Goal: Task Accomplishment & Management: Complete application form

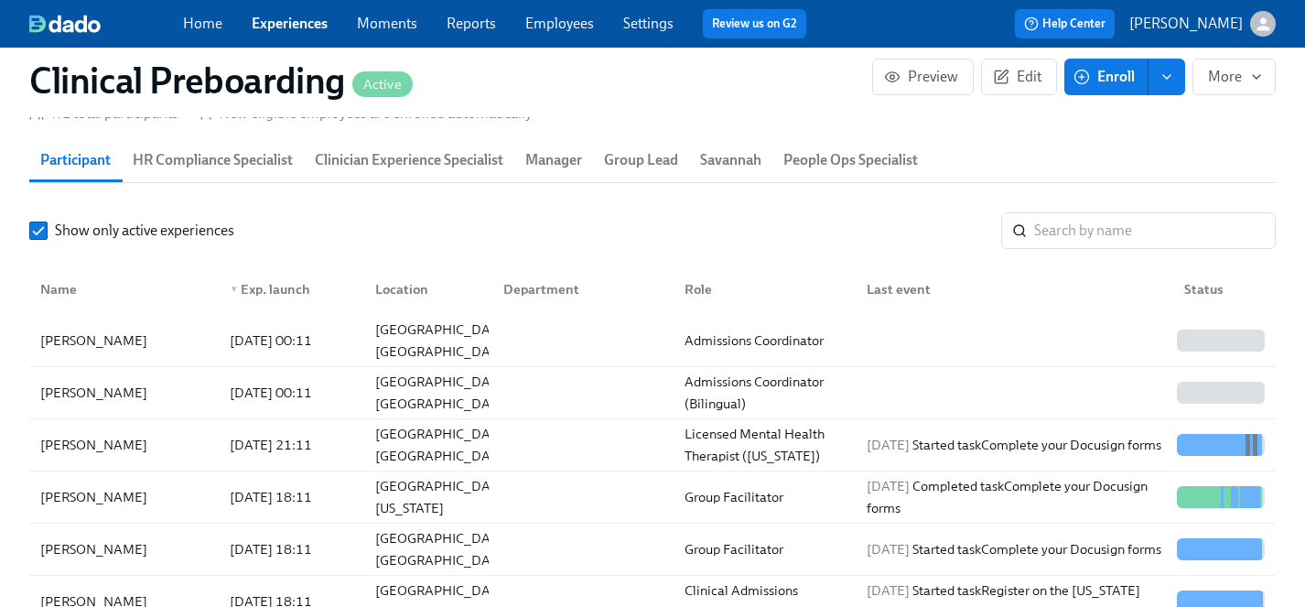
scroll to position [0, 22166]
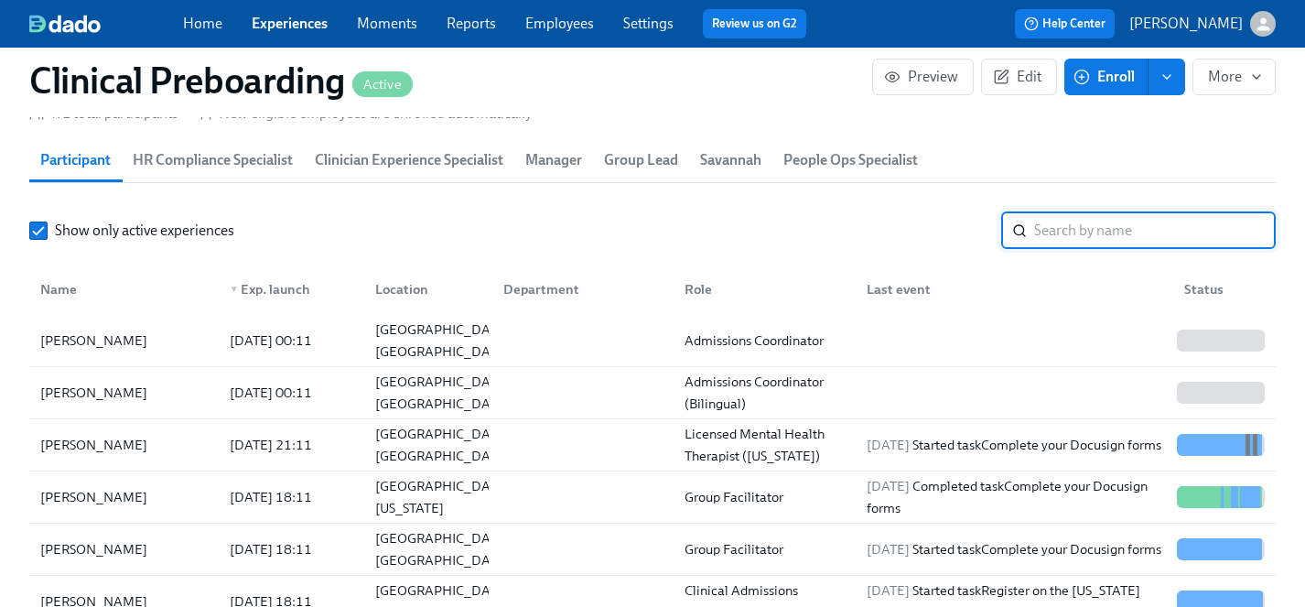
click at [1059, 232] on input "search" at bounding box center [1155, 230] width 242 height 37
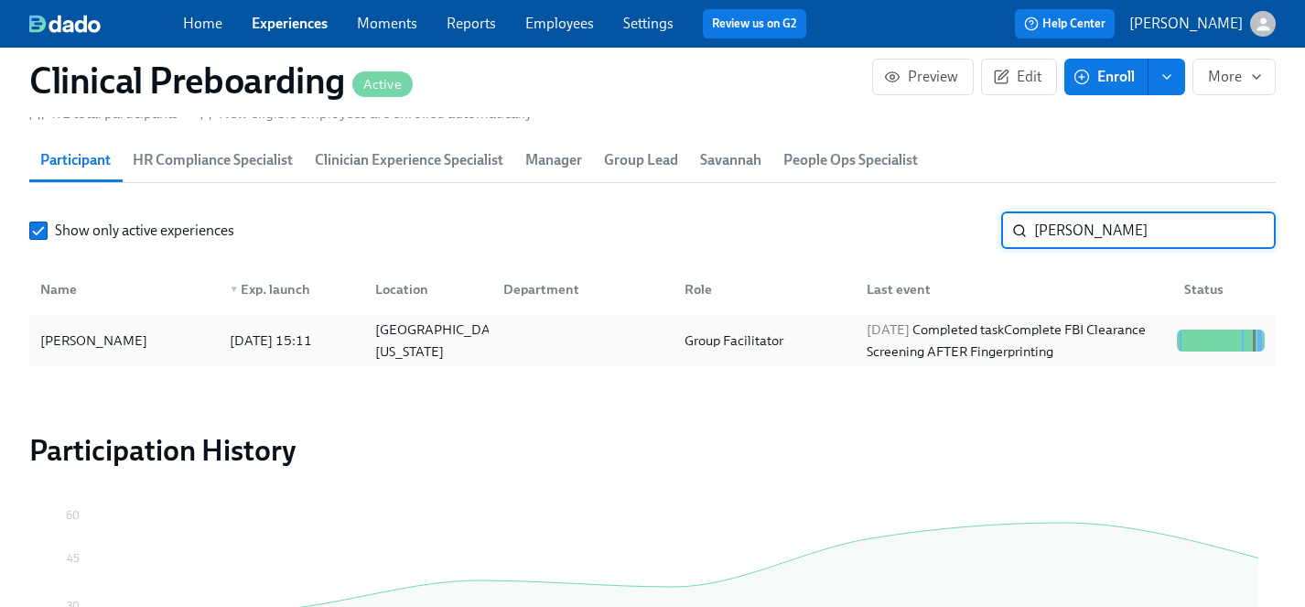
type input "[PERSON_NAME]"
click at [109, 344] on div "[PERSON_NAME]" at bounding box center [94, 341] width 122 height 22
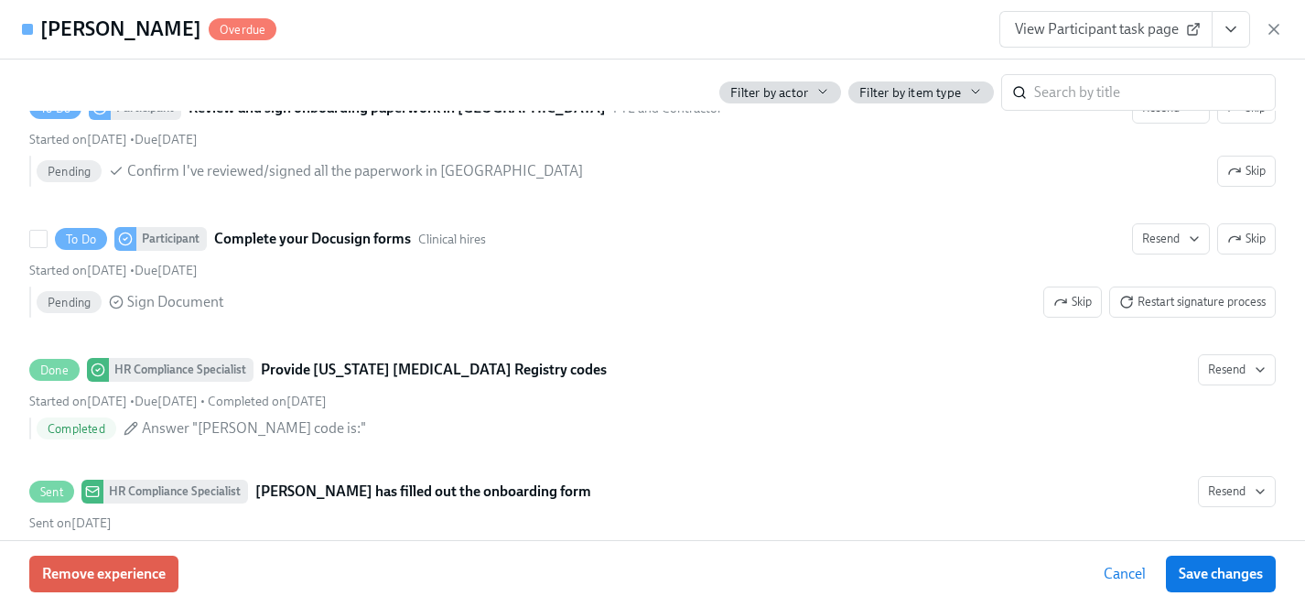
scroll to position [3059, 0]
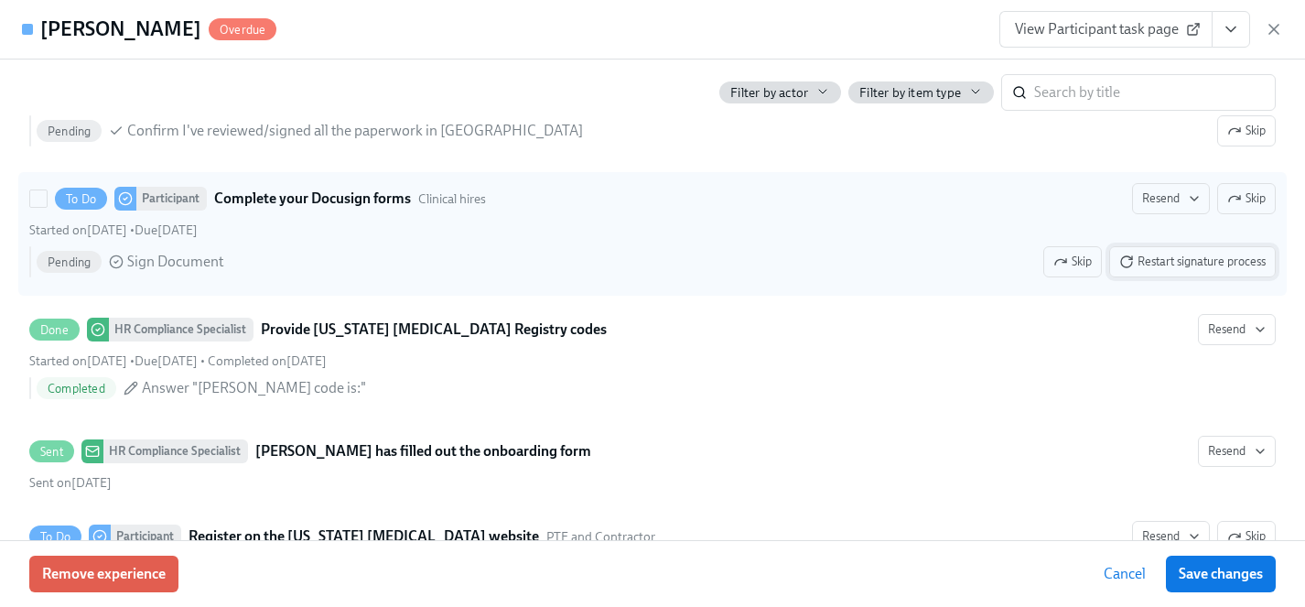
click at [1207, 260] on span "Restart signature process" at bounding box center [1192, 262] width 146 height 18
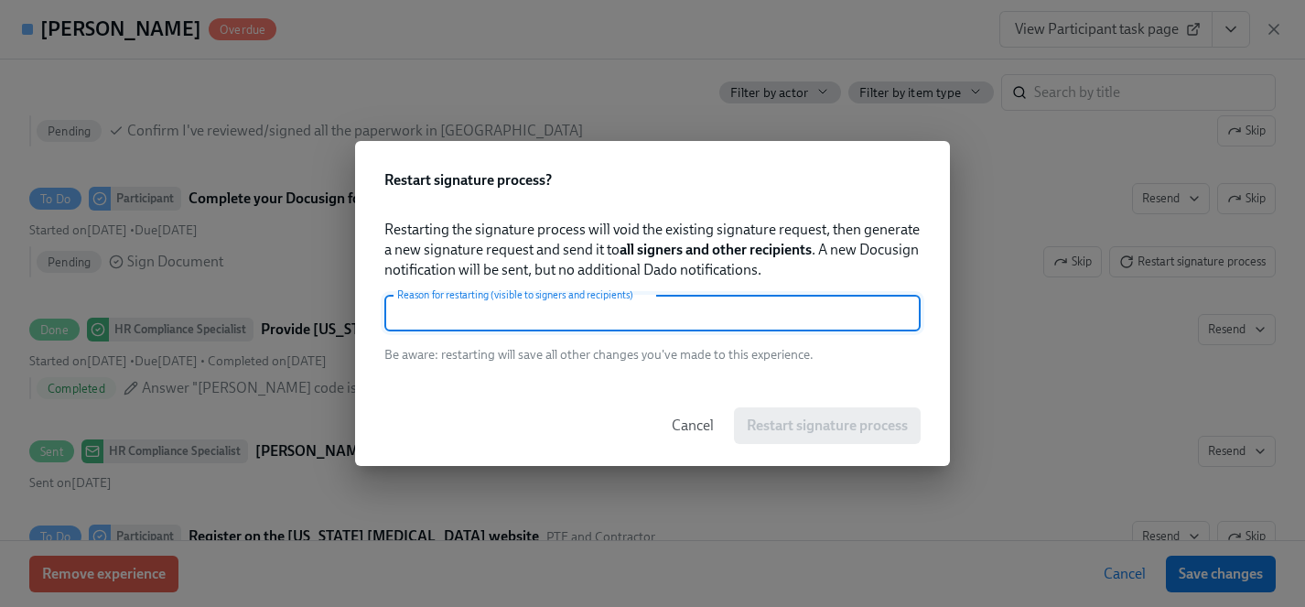
click at [537, 304] on input "text" at bounding box center [652, 313] width 536 height 37
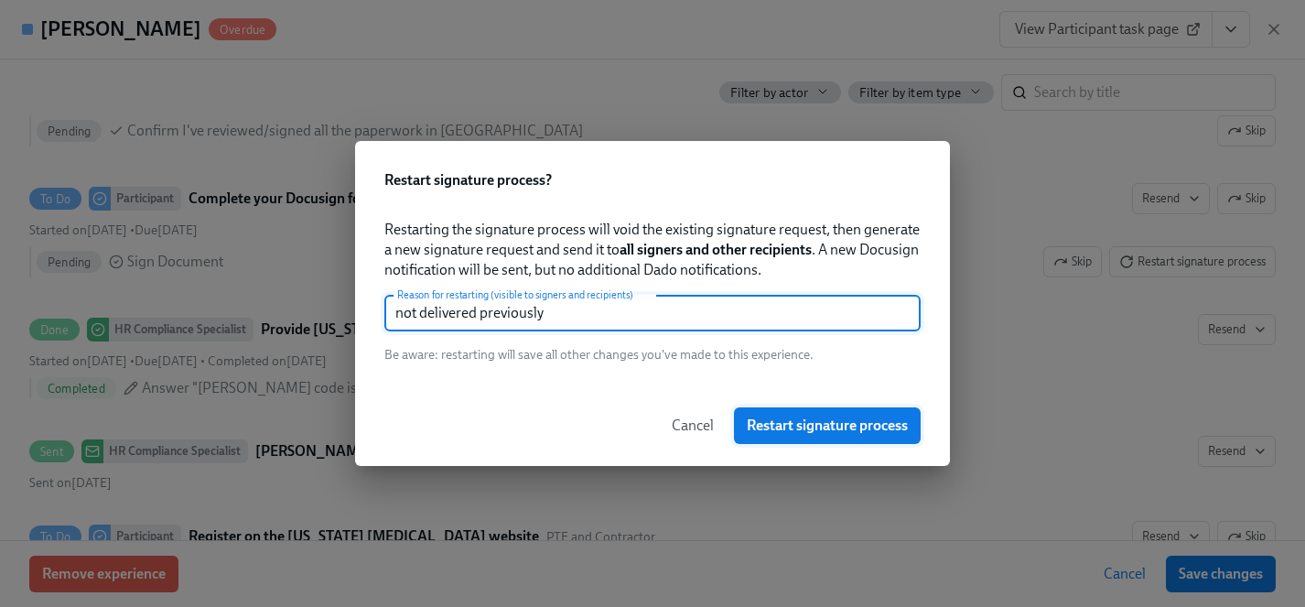
type input "not delivered previously"
drag, startPoint x: 827, startPoint y: 418, endPoint x: 524, endPoint y: 600, distance: 353.0
click at [827, 418] on span "Restart signature process" at bounding box center [827, 425] width 161 height 18
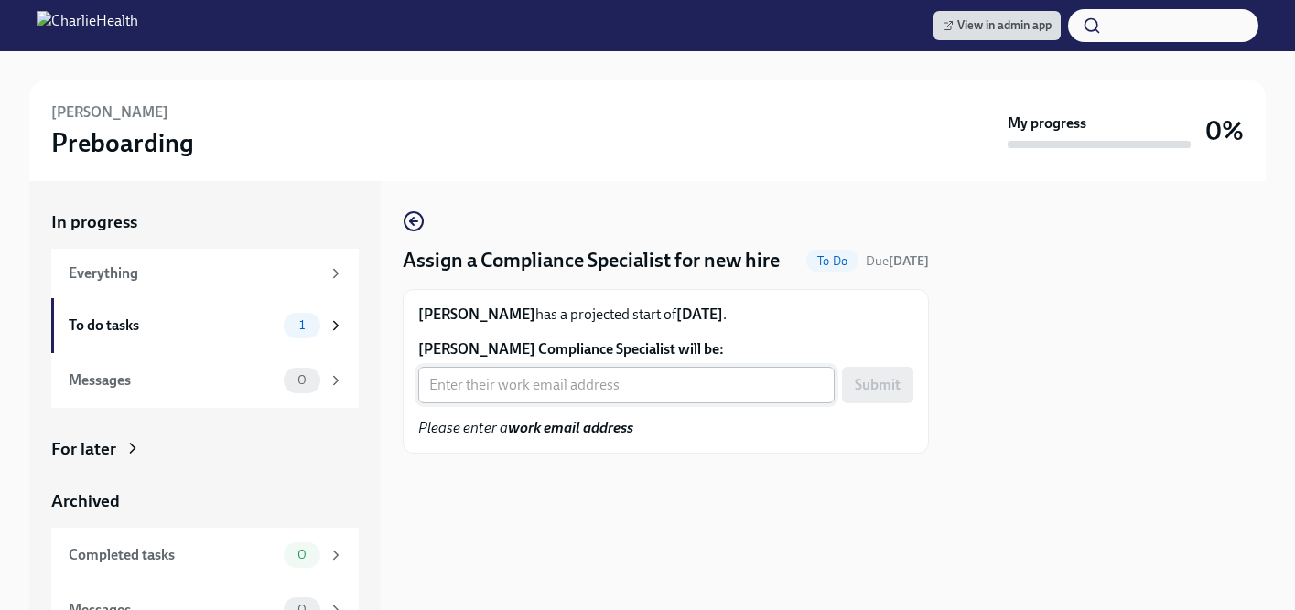
click at [582, 373] on input "Kaiya Moore's Compliance Specialist will be:" at bounding box center [626, 385] width 416 height 37
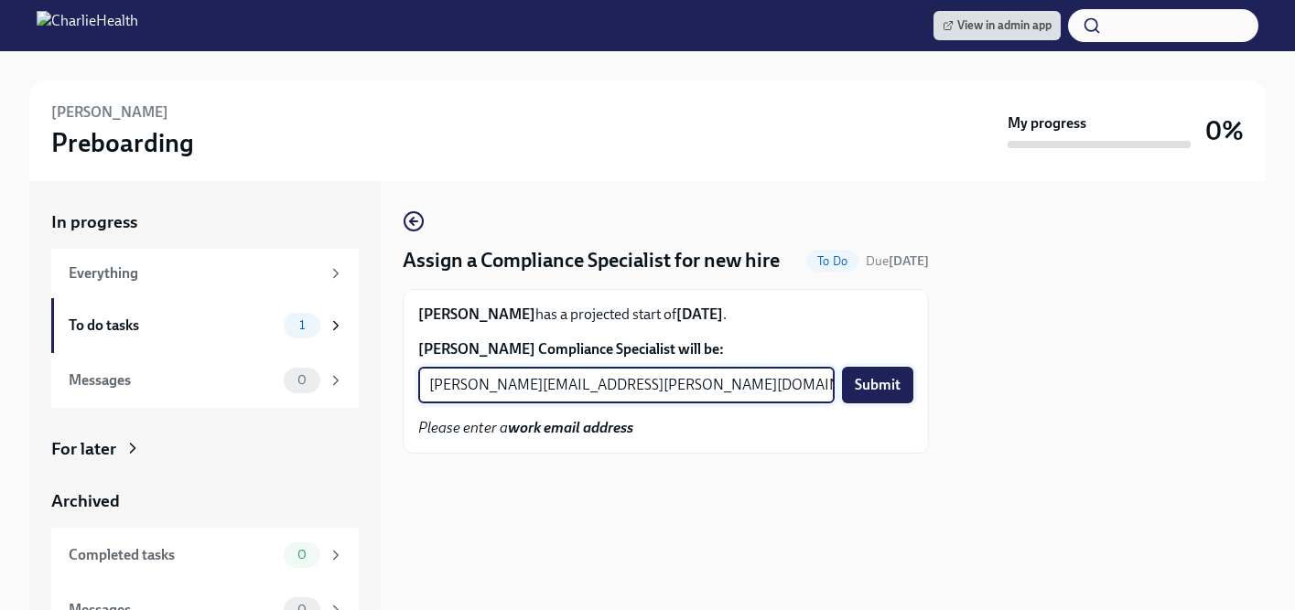
type input "tyler.pieper@charliehealth.com"
click at [870, 390] on span "Submit" at bounding box center [878, 385] width 46 height 18
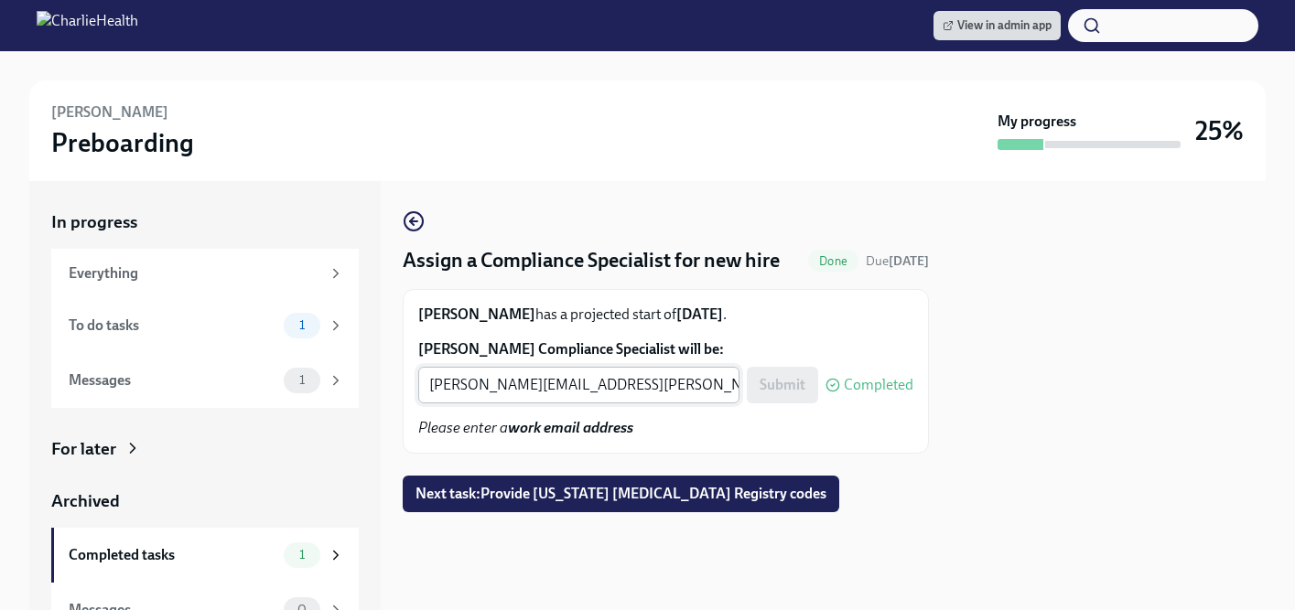
click at [562, 395] on input "[PERSON_NAME][EMAIL_ADDRESS][PERSON_NAME][DOMAIN_NAME]" at bounding box center [578, 385] width 321 height 37
